Goal: Go to known website: Go to known website

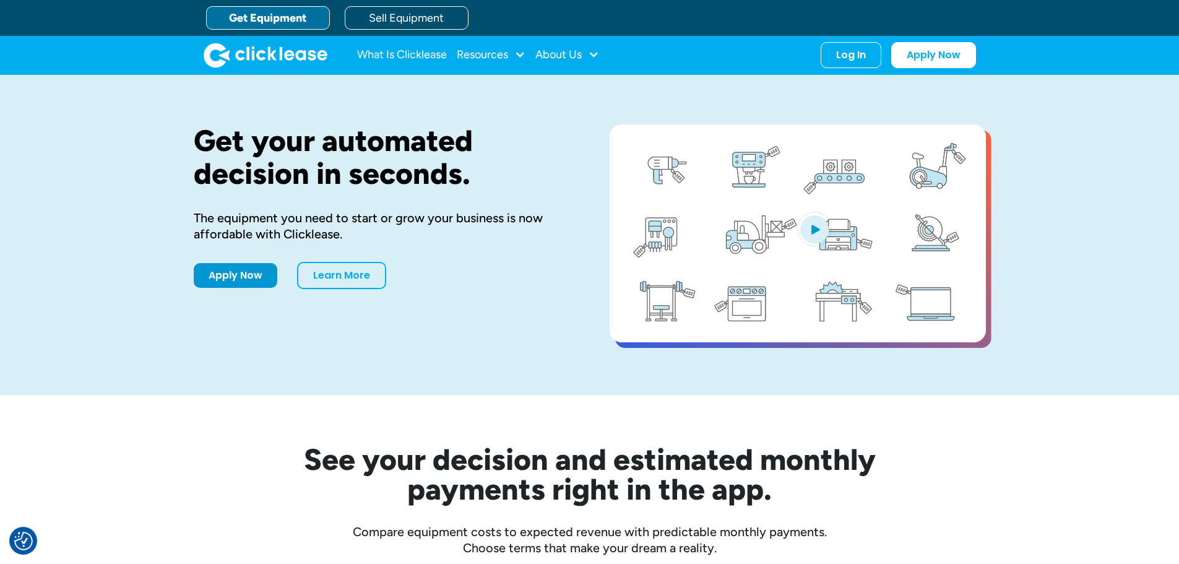
click at [858, 69] on div "What Is Clicklease Resources Blog Case Studies Videos FAQs About Us About Us Ca…" at bounding box center [590, 55] width 772 height 38
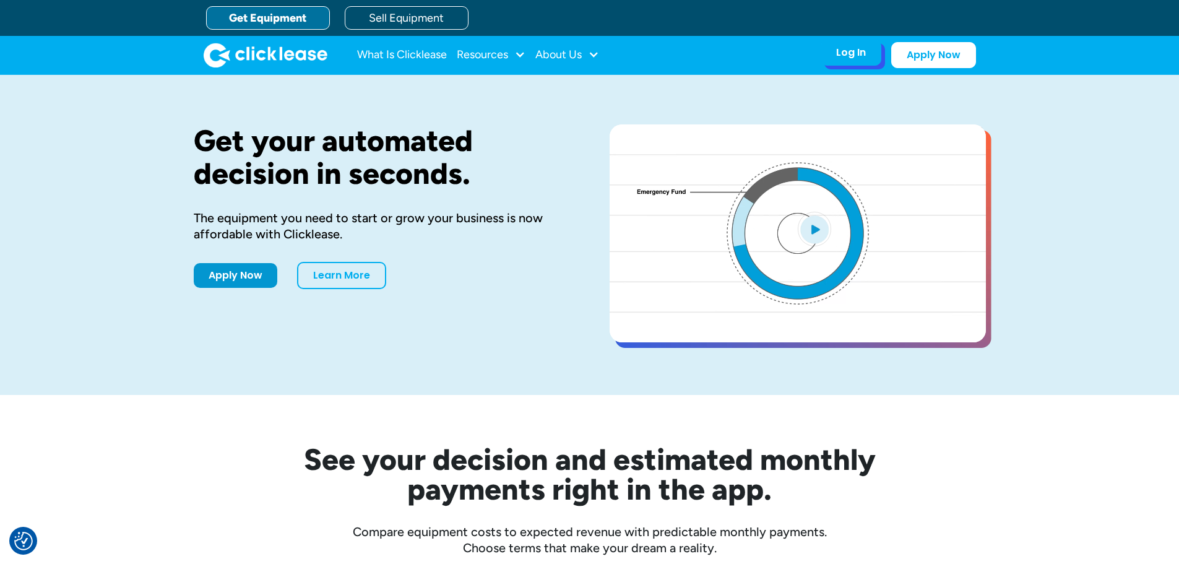
click at [853, 52] on div "Log In" at bounding box center [851, 52] width 30 height 12
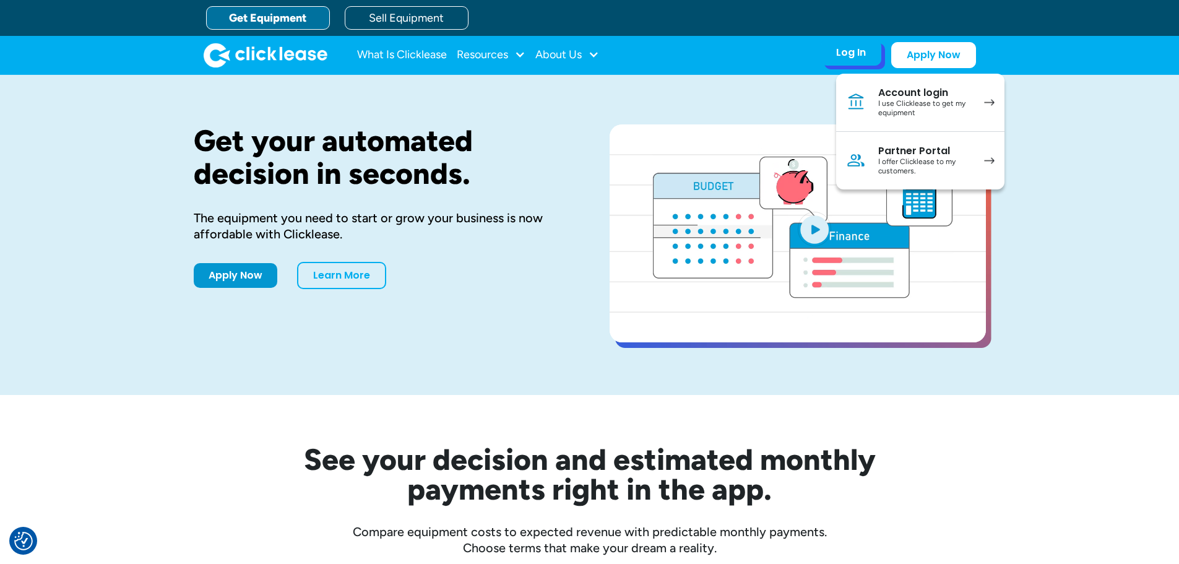
click at [863, 147] on link "Partner Portal I offer Clicklease to my customers." at bounding box center [920, 161] width 168 height 58
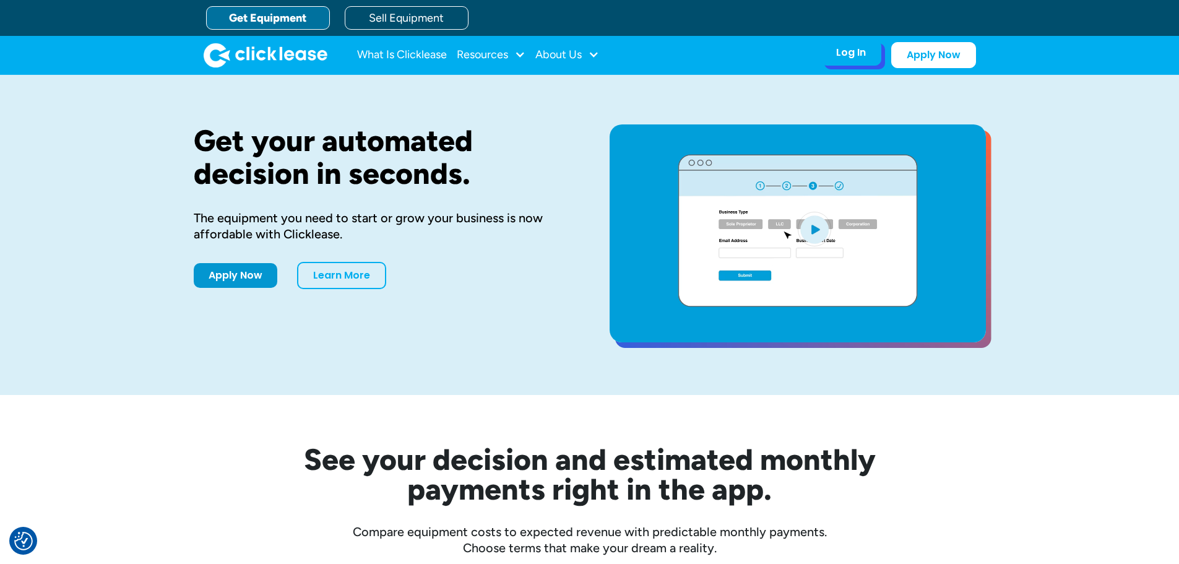
click at [831, 56] on div "Log In Account login I use Clicklease to get my equipment Partner Portal I offe…" at bounding box center [850, 53] width 61 height 26
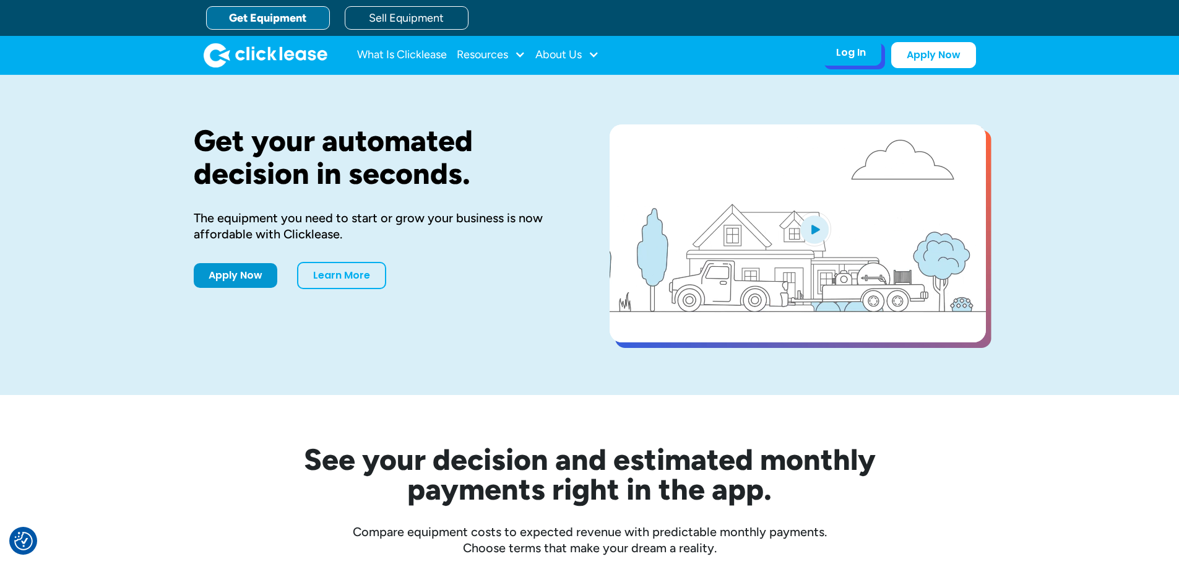
click at [849, 54] on div "Log In" at bounding box center [851, 52] width 30 height 12
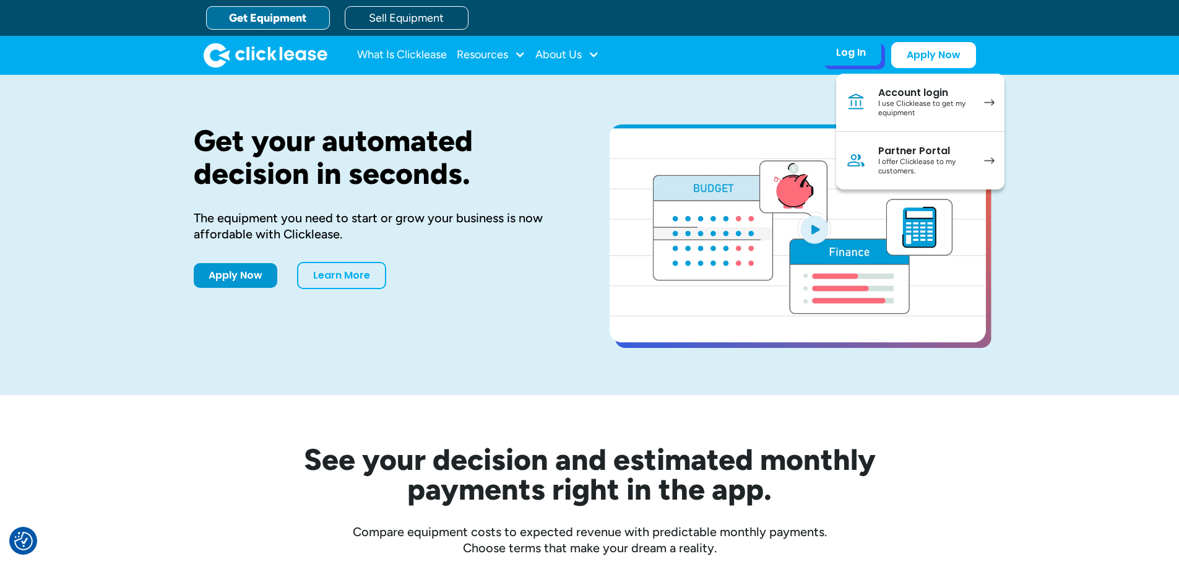
click at [877, 154] on link "Partner Portal I offer Clicklease to my customers." at bounding box center [920, 161] width 168 height 58
